Goal: Transaction & Acquisition: Purchase product/service

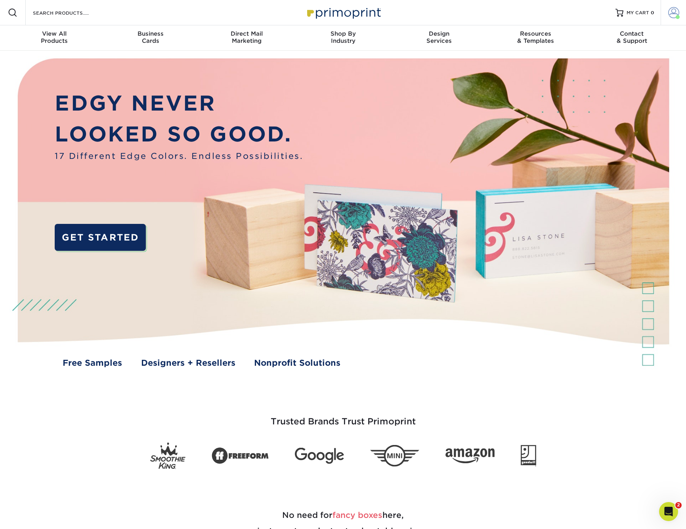
click at [671, 13] on span at bounding box center [673, 12] width 11 height 11
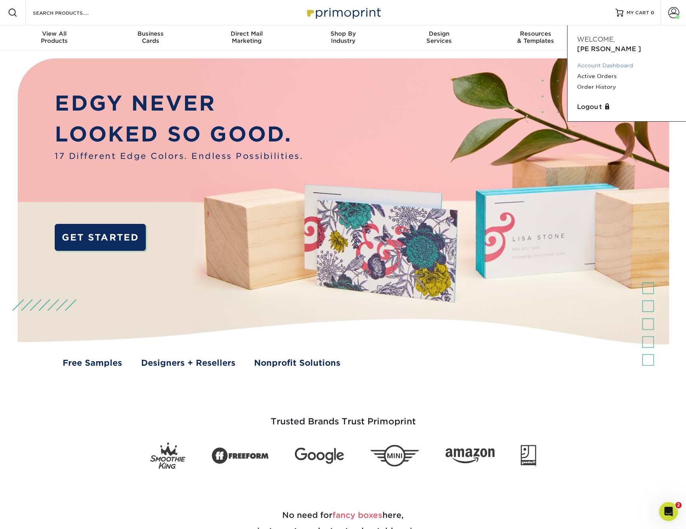
click at [627, 60] on link "Account Dashboard" at bounding box center [626, 65] width 99 height 11
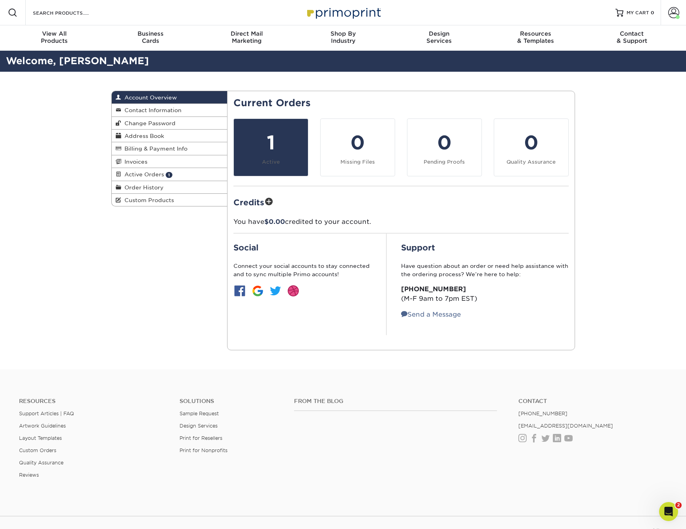
click at [260, 143] on div "1" at bounding box center [271, 142] width 65 height 29
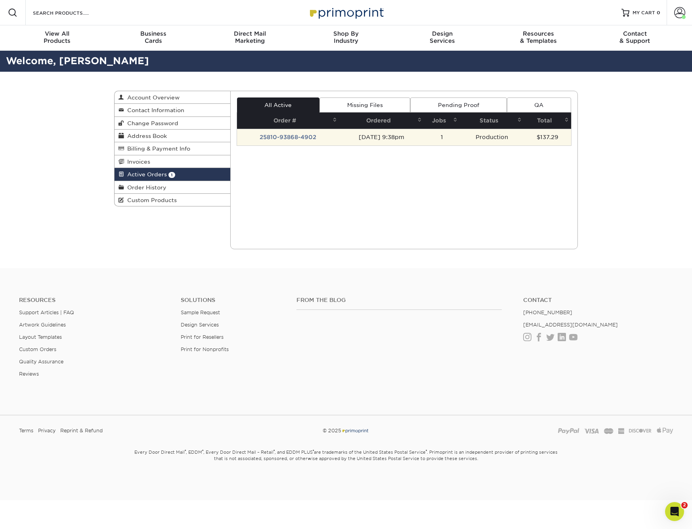
click at [277, 142] on td "25810-93868-4902" at bounding box center [288, 137] width 102 height 17
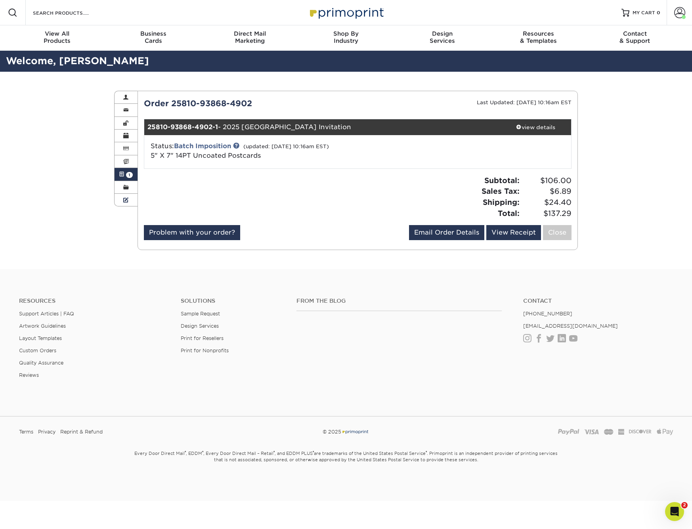
click at [125, 201] on span at bounding box center [126, 200] width 6 height 6
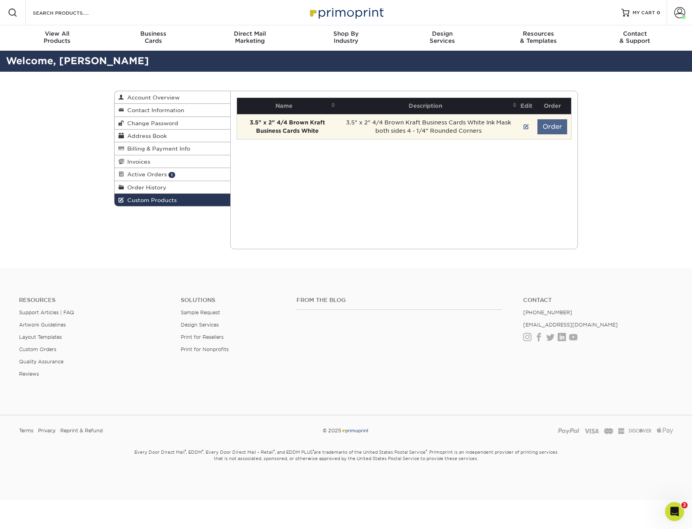
click at [556, 126] on button "Order" at bounding box center [552, 126] width 30 height 15
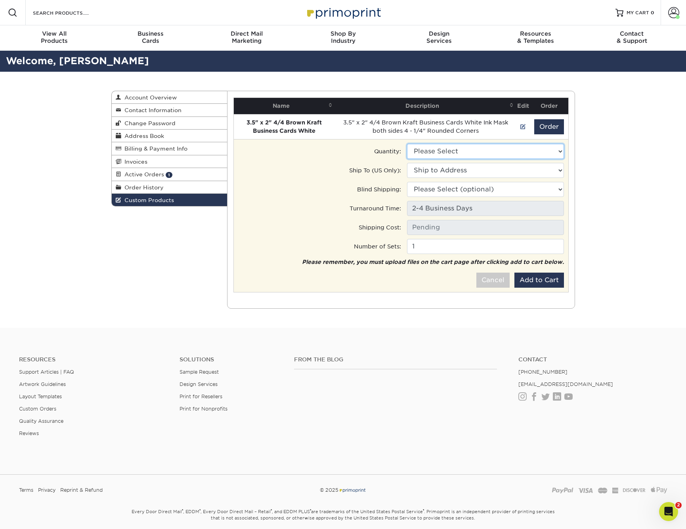
select select "0"
type input "Ground: $23.15"
select select "5476"
click at [444, 211] on input "2-4 Business Days" at bounding box center [485, 208] width 157 height 15
click at [442, 207] on input "2-4 Business Days" at bounding box center [485, 208] width 157 height 15
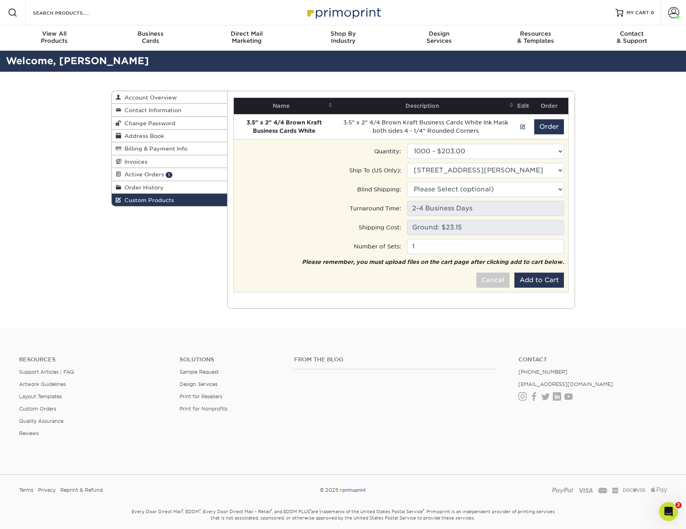
click at [438, 229] on input "Ground: $23.15" at bounding box center [485, 227] width 157 height 15
click at [433, 244] on input "1" at bounding box center [485, 246] width 157 height 15
click at [542, 279] on button "Add to Cart" at bounding box center [539, 280] width 50 height 15
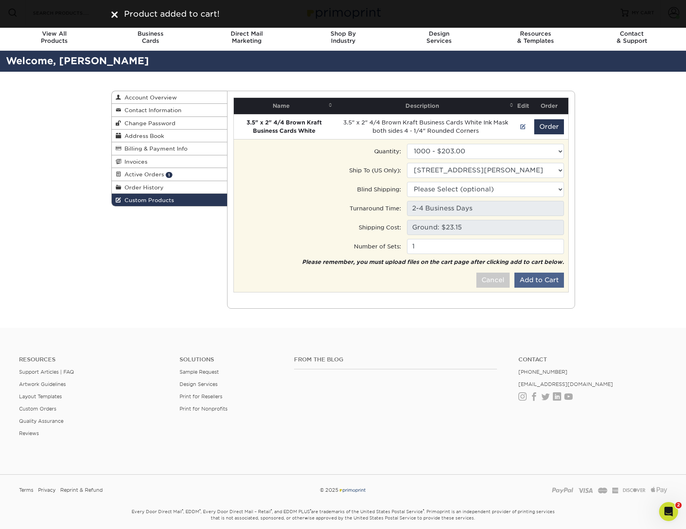
click at [538, 282] on button "Add to Cart" at bounding box center [539, 280] width 50 height 15
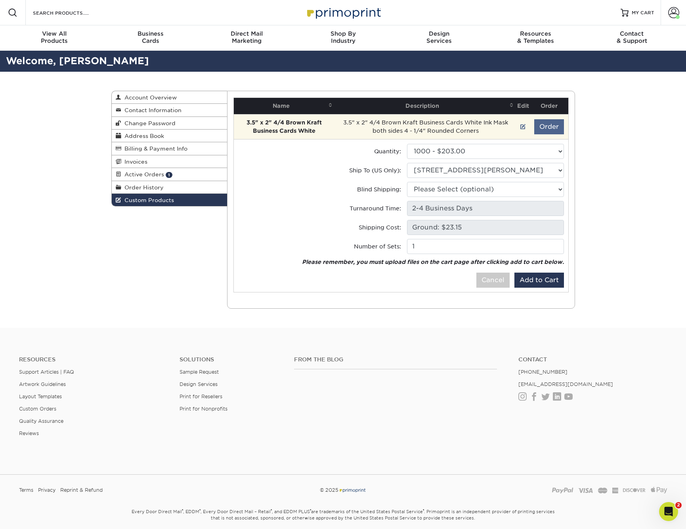
click at [548, 128] on button "Order" at bounding box center [549, 126] width 30 height 15
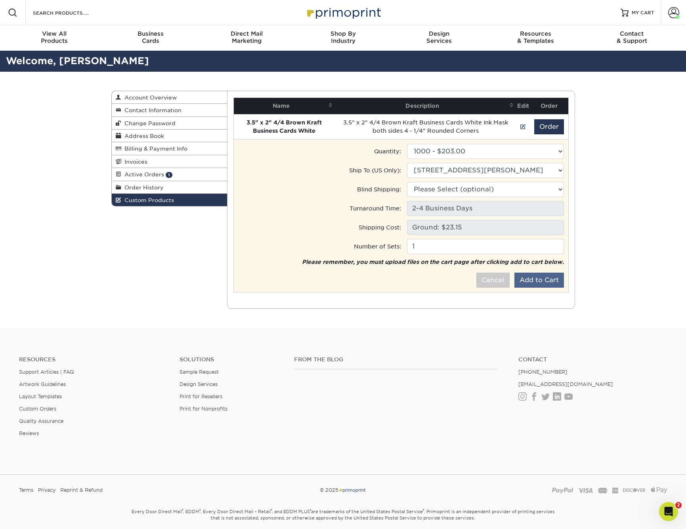
click at [540, 279] on button "Add to Cart" at bounding box center [539, 280] width 50 height 15
click at [543, 280] on button "Add to Cart" at bounding box center [539, 280] width 50 height 15
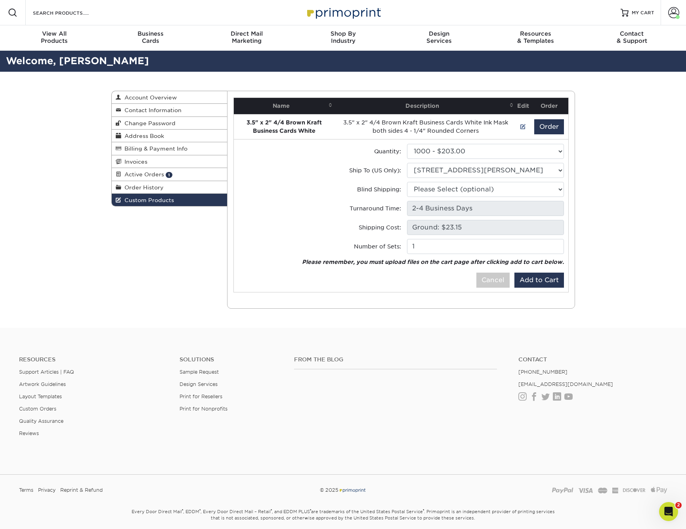
click at [138, 293] on div "Custom Products Account Overview Contact Information Change Password Address Bo…" at bounding box center [343, 200] width 476 height 256
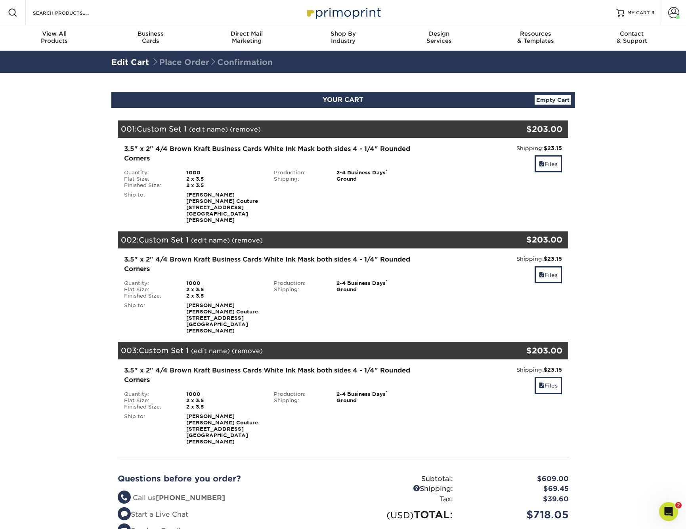
click at [551, 101] on link "Empty Cart" at bounding box center [553, 100] width 36 height 10
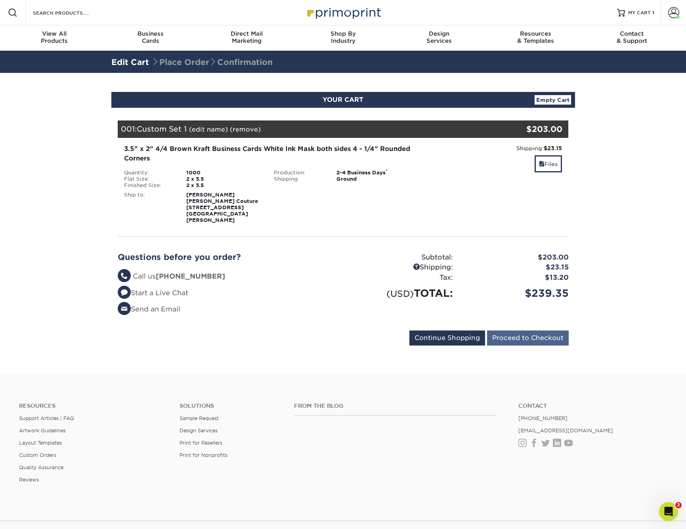
click at [527, 332] on input "Proceed to Checkout" at bounding box center [528, 337] width 82 height 15
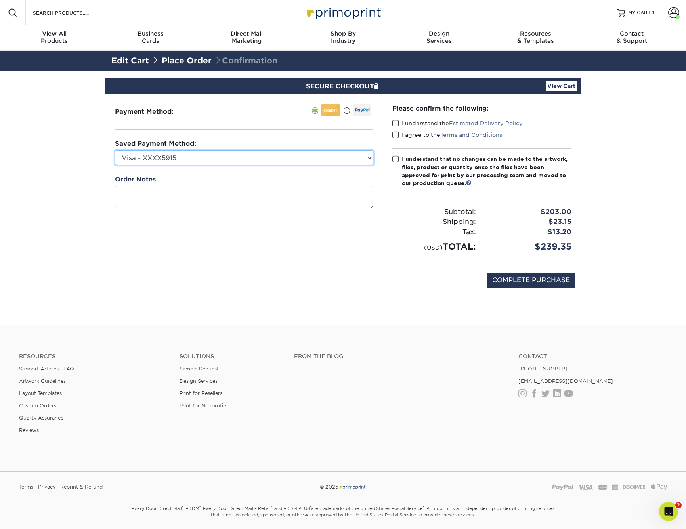
drag, startPoint x: 292, startPoint y: 156, endPoint x: 533, endPoint y: 262, distance: 263.1
click at [292, 156] on select "Visa - XXXX5915 New Credit Card" at bounding box center [244, 157] width 258 height 15
click at [395, 138] on span at bounding box center [395, 135] width 7 height 8
click at [0, 0] on input "I agree to the Terms and Conditions" at bounding box center [0, 0] width 0 height 0
click at [396, 159] on span at bounding box center [395, 159] width 7 height 8
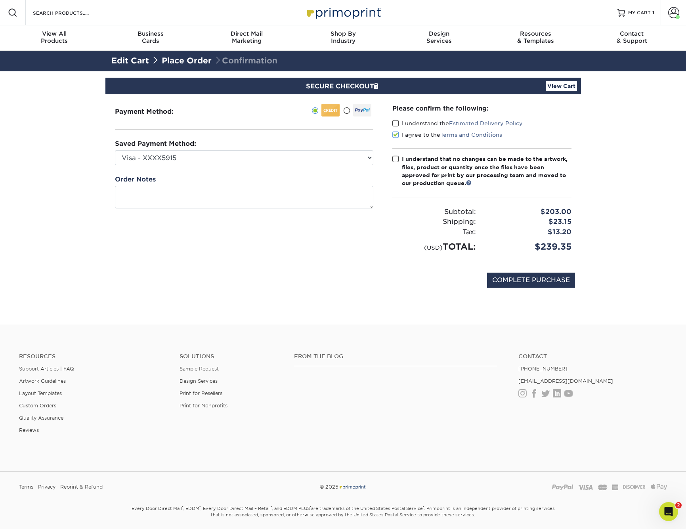
click at [0, 0] on input "I understand that no changes can be made to the artwork, files, product or quan…" at bounding box center [0, 0] width 0 height 0
click at [395, 125] on span at bounding box center [395, 124] width 7 height 8
click at [0, 0] on input "I understand the Estimated Delivery Policy" at bounding box center [0, 0] width 0 height 0
click at [531, 279] on input "COMPLETE PURCHASE" at bounding box center [531, 280] width 88 height 15
type input "PROCESSING, PLEASE WAIT..."
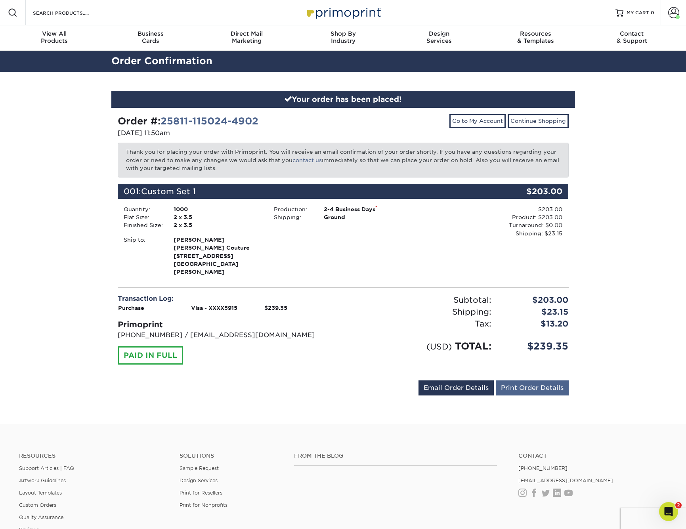
click at [546, 383] on link "Print Order Details" at bounding box center [532, 387] width 73 height 15
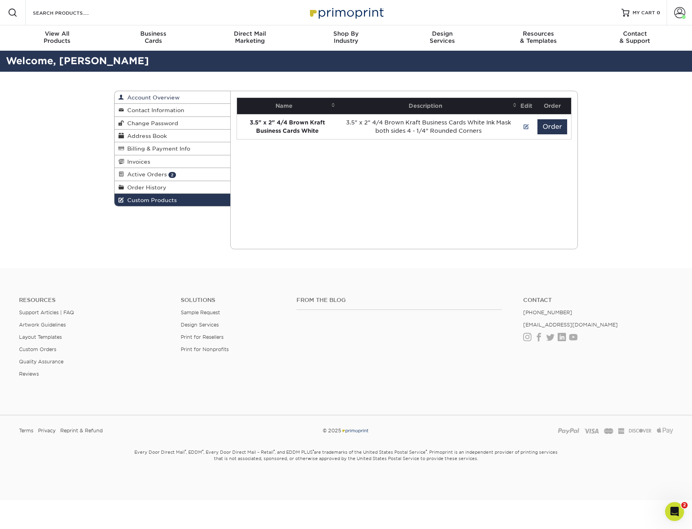
click at [162, 96] on span "Account Overview" at bounding box center [151, 97] width 55 height 6
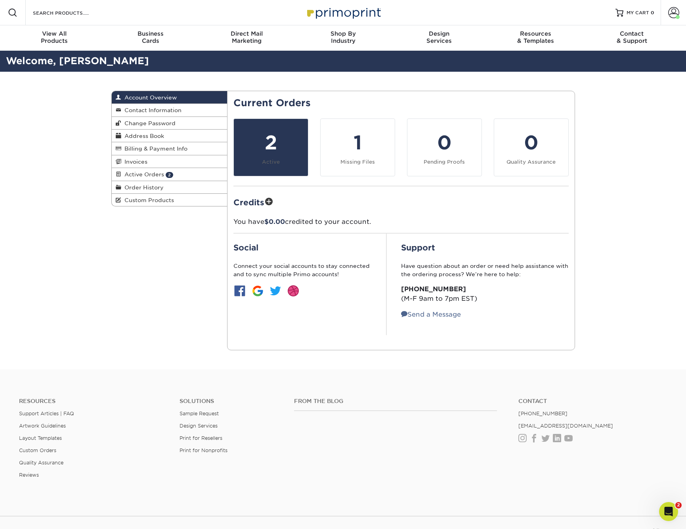
click at [283, 155] on div "2" at bounding box center [271, 142] width 65 height 29
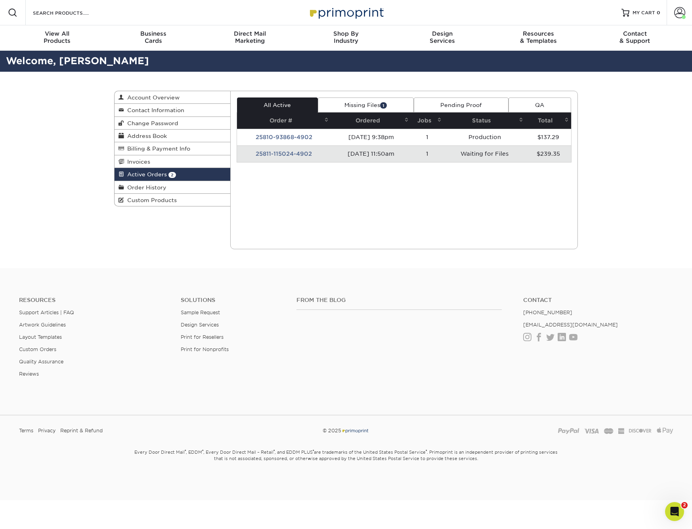
click at [282, 154] on td "25811-115024-4902" at bounding box center [284, 153] width 94 height 17
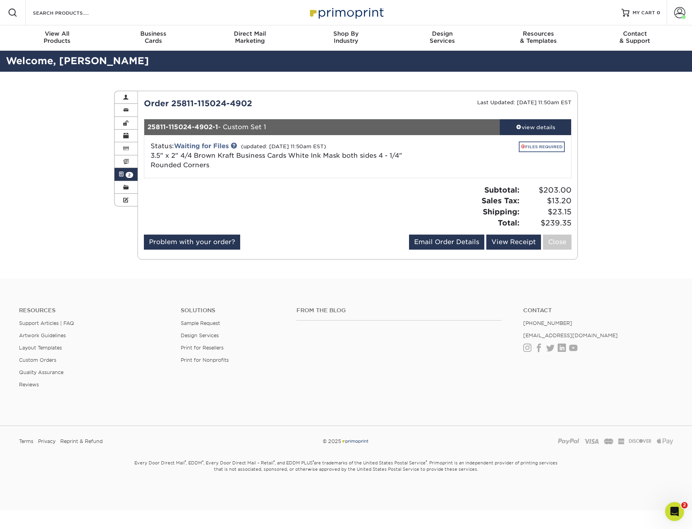
click at [537, 145] on link "FILES REQUIRED" at bounding box center [542, 146] width 46 height 11
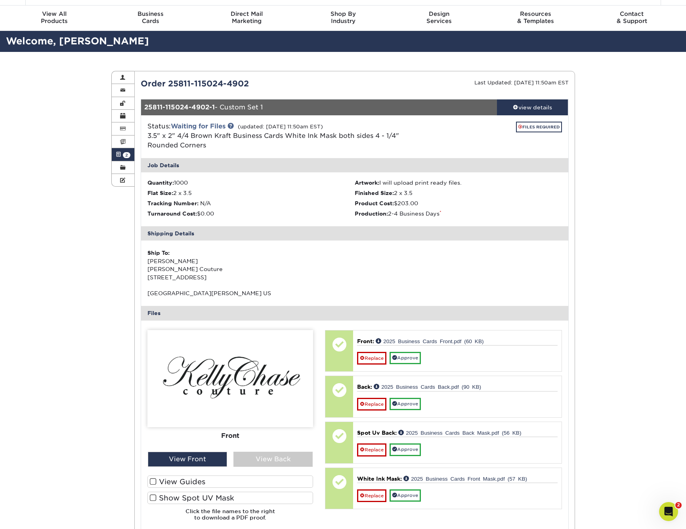
scroll to position [21, 0]
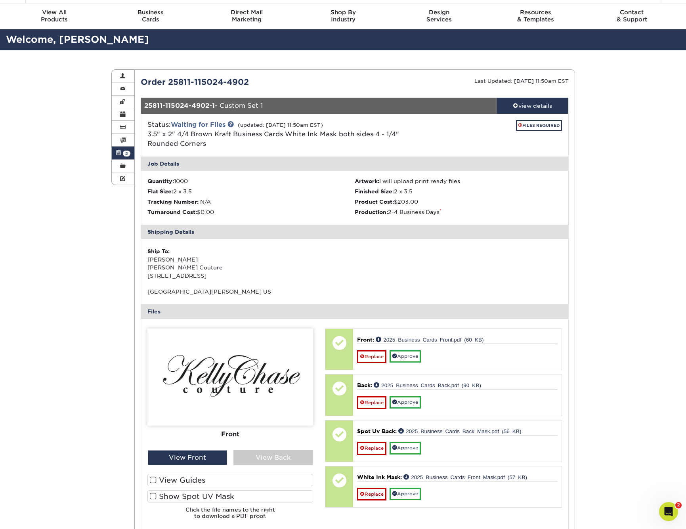
click at [153, 483] on span at bounding box center [153, 480] width 7 height 8
click at [0, 0] on input "View Guides" at bounding box center [0, 0] width 0 height 0
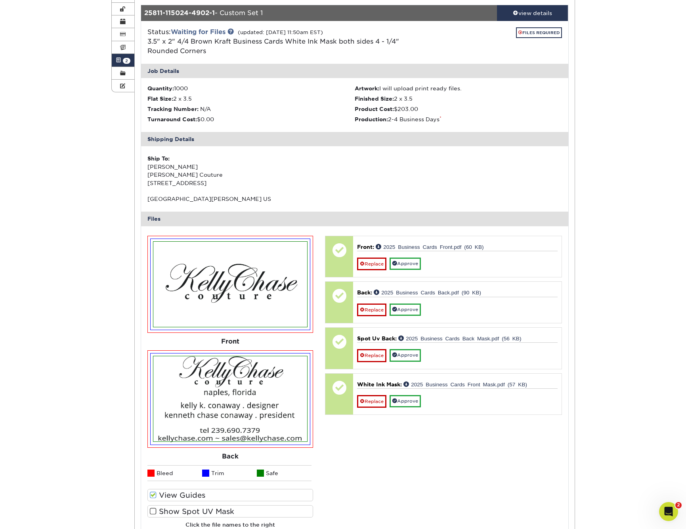
scroll to position [191, 0]
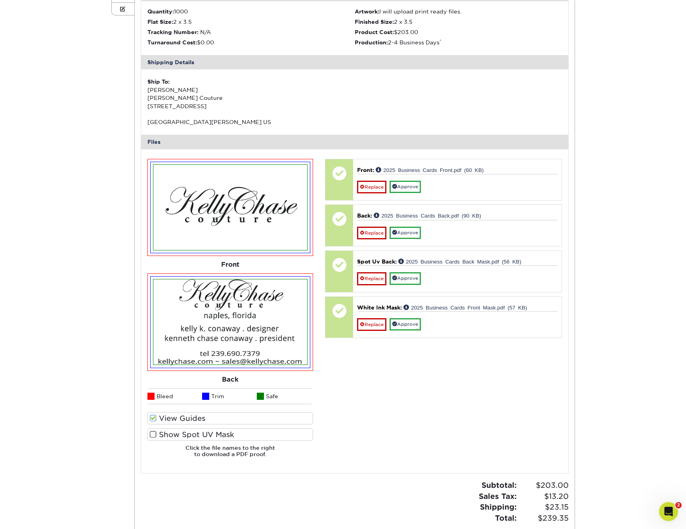
click at [154, 436] on span at bounding box center [153, 435] width 7 height 8
click at [0, 0] on input "Show Spot UV Mask" at bounding box center [0, 0] width 0 height 0
click at [154, 436] on span at bounding box center [153, 435] width 7 height 8
click at [0, 0] on input "Show Spot UV Mask" at bounding box center [0, 0] width 0 height 0
click at [154, 436] on span at bounding box center [153, 435] width 7 height 8
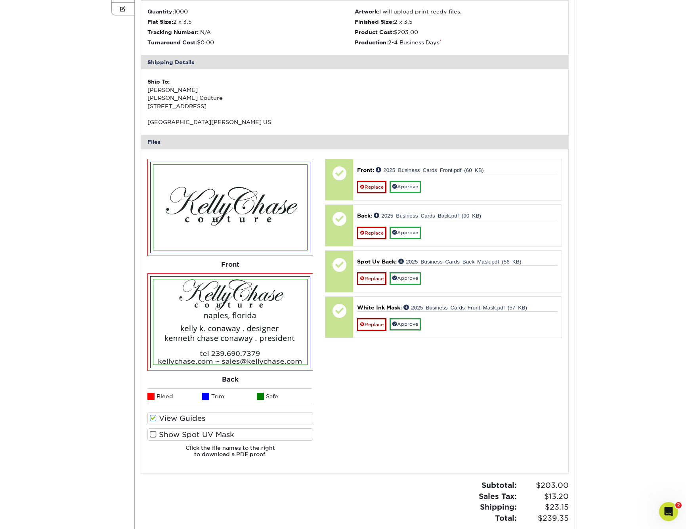
click at [0, 0] on input "Show Spot UV Mask" at bounding box center [0, 0] width 0 height 0
click at [154, 436] on span at bounding box center [153, 435] width 7 height 8
click at [0, 0] on input "Show Spot UV Mask" at bounding box center [0, 0] width 0 height 0
click at [154, 436] on span at bounding box center [153, 435] width 7 height 8
click at [0, 0] on input "Show Spot UV Mask" at bounding box center [0, 0] width 0 height 0
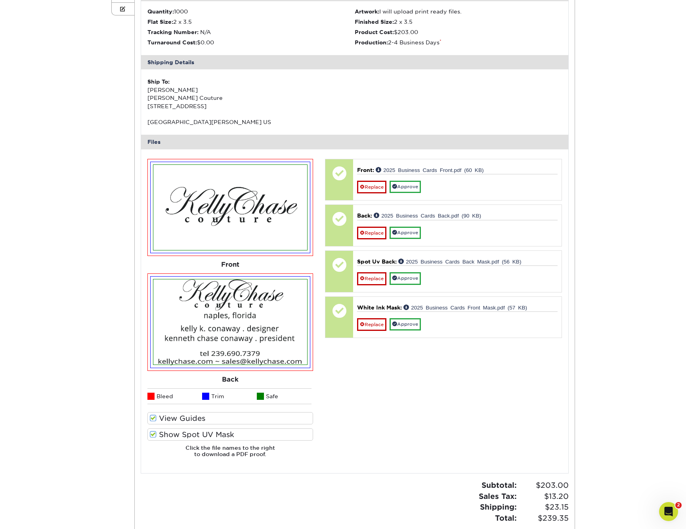
click at [154, 436] on span at bounding box center [153, 435] width 7 height 8
click at [0, 0] on input "Show Spot UV Mask" at bounding box center [0, 0] width 0 height 0
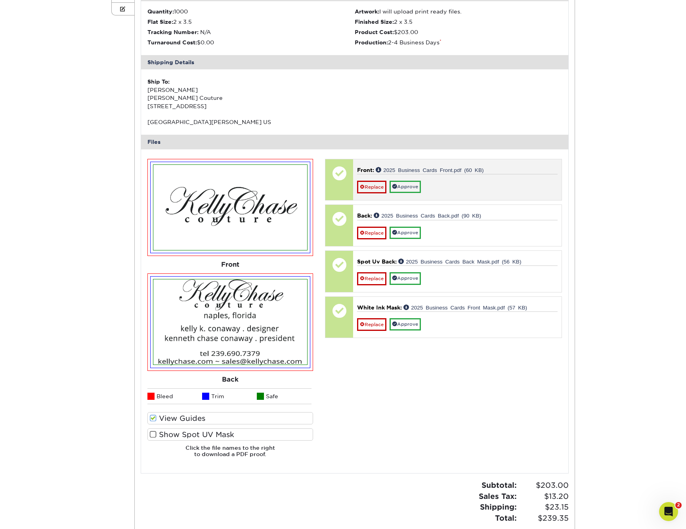
click at [468, 189] on div "Replace Approve" at bounding box center [457, 183] width 200 height 19
click at [415, 192] on link "Approve" at bounding box center [405, 187] width 31 height 12
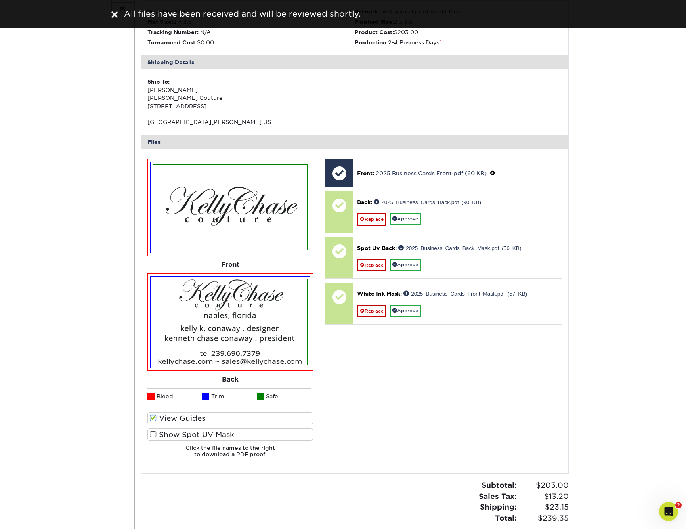
click at [151, 437] on span at bounding box center [153, 435] width 7 height 8
click at [0, 0] on input "Show Spot UV Mask" at bounding box center [0, 0] width 0 height 0
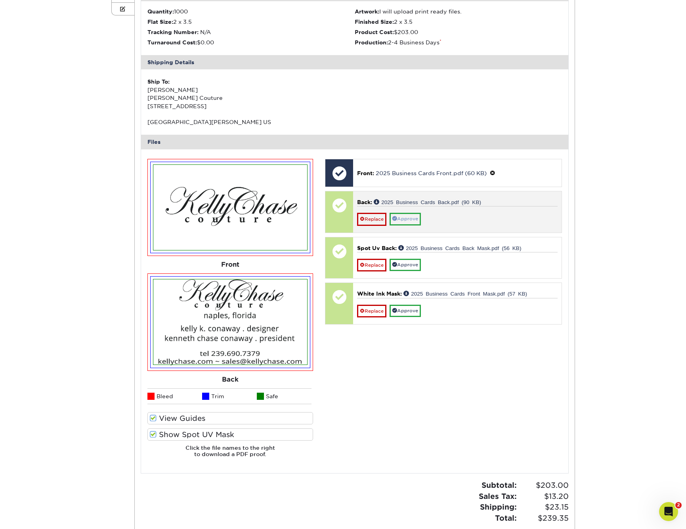
click at [416, 222] on link "Approve" at bounding box center [405, 219] width 31 height 12
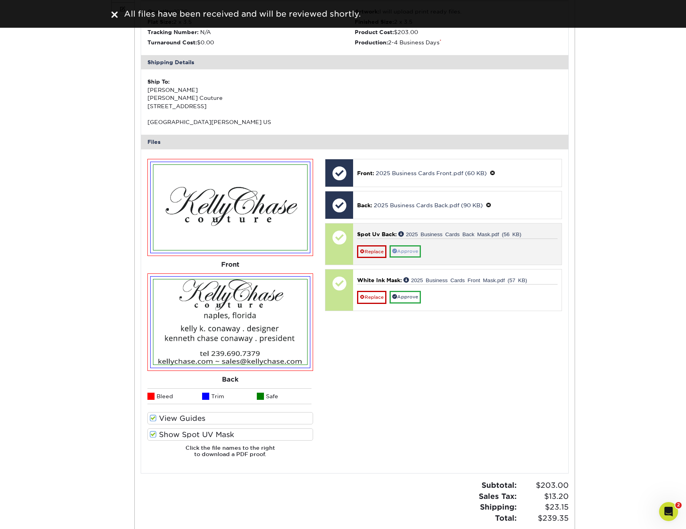
click at [412, 254] on link "Approve" at bounding box center [405, 251] width 31 height 12
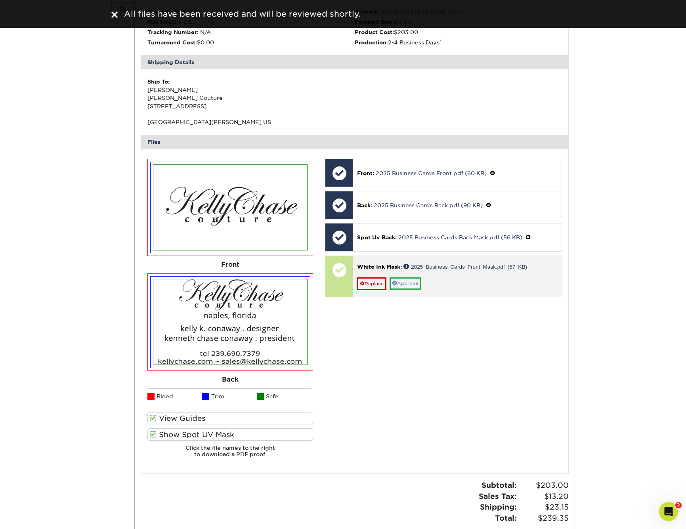
click at [408, 290] on link "Approve" at bounding box center [405, 283] width 31 height 12
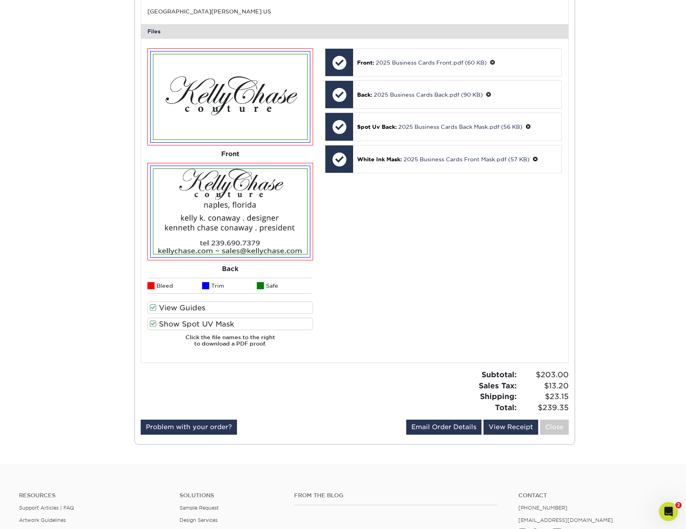
scroll to position [233, 0]
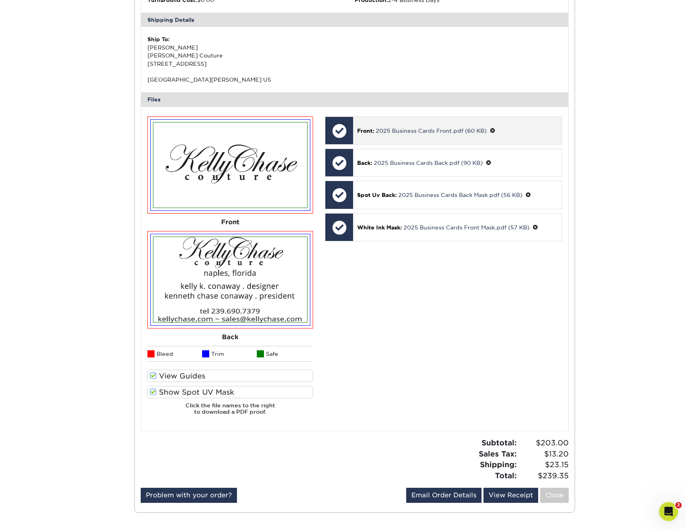
click at [335, 135] on div at bounding box center [339, 131] width 28 height 28
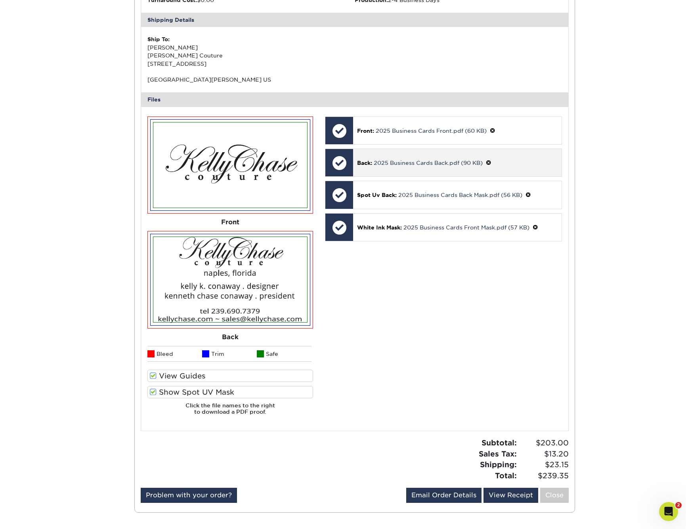
click at [341, 168] on div at bounding box center [339, 163] width 28 height 28
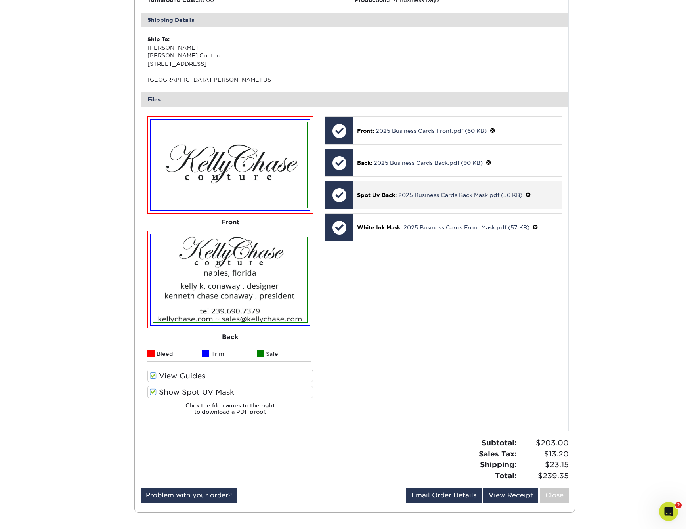
click at [337, 202] on div at bounding box center [339, 195] width 28 height 28
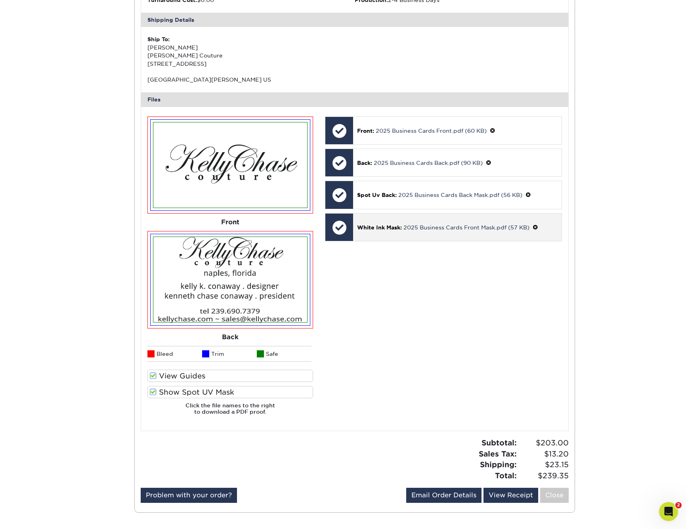
click at [342, 232] on div at bounding box center [339, 228] width 28 height 28
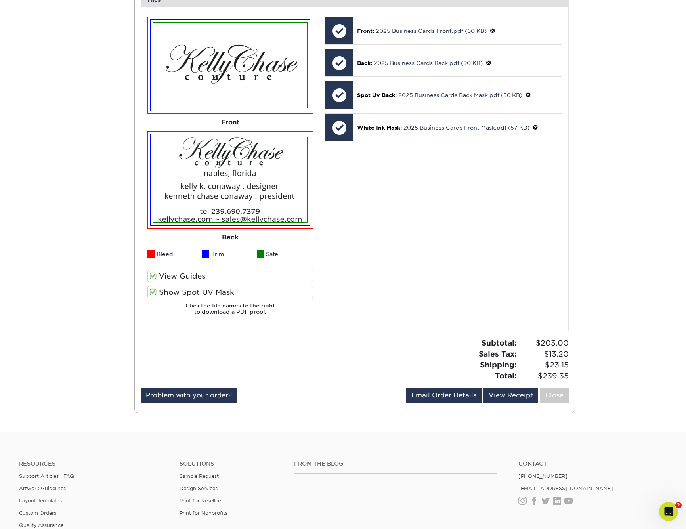
scroll to position [335, 0]
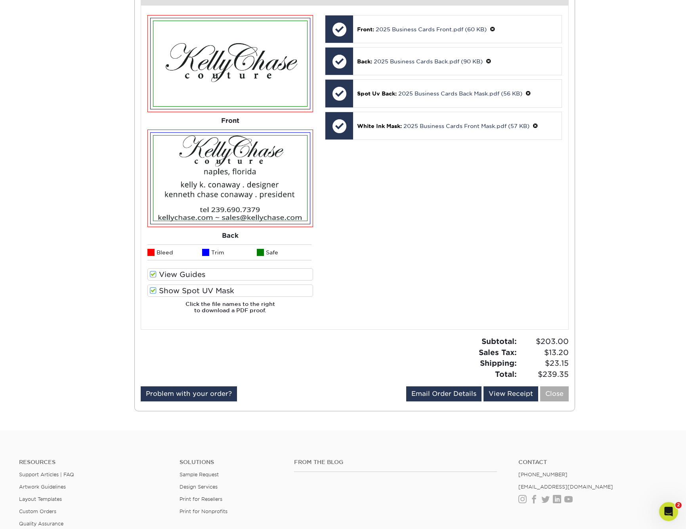
click at [562, 393] on link "Close" at bounding box center [554, 393] width 29 height 15
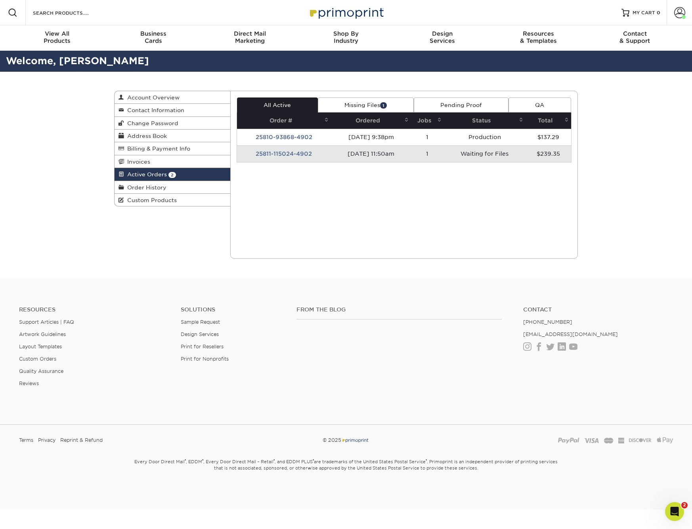
click at [290, 158] on td "25811-115024-4902" at bounding box center [284, 153] width 94 height 17
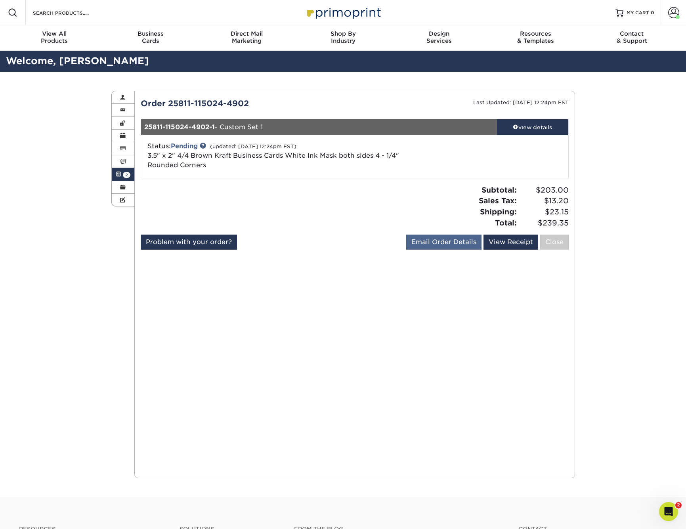
click at [445, 243] on link "Email Order Details" at bounding box center [443, 242] width 75 height 15
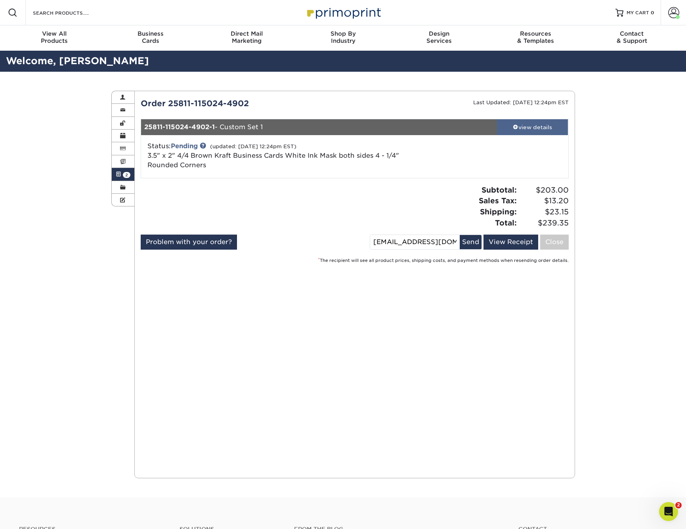
click at [526, 124] on div "view details" at bounding box center [532, 127] width 71 height 8
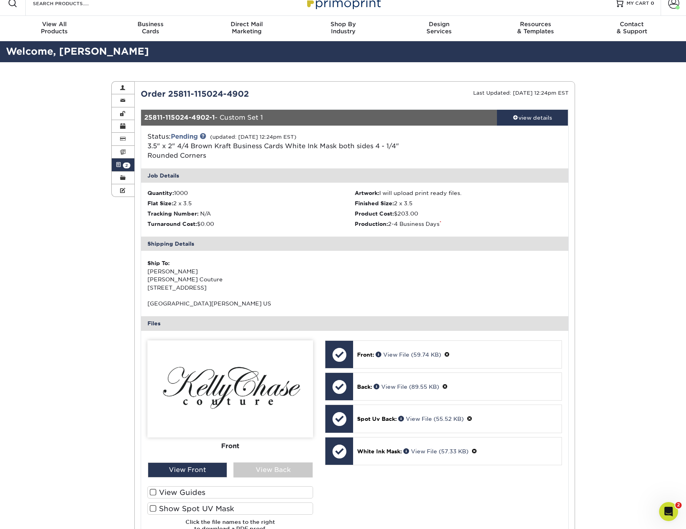
scroll to position [17, 0]
